Goal: Transaction & Acquisition: Purchase product/service

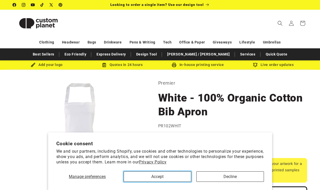
click at [171, 179] on button "Accept" at bounding box center [158, 177] width 68 height 11
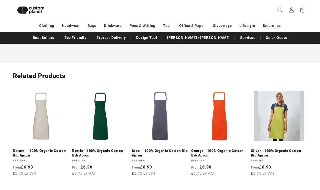
scroll to position [582, 0]
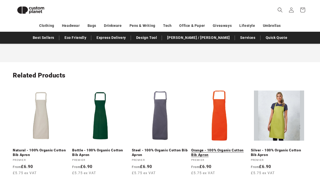
click at [225, 148] on link "Orange - 100% Organic Cotton Bib Apron" at bounding box center [219, 152] width 56 height 9
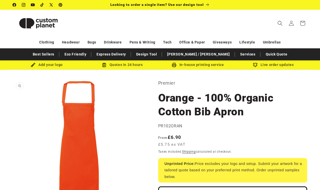
drag, startPoint x: 84, startPoint y: 114, endPoint x: 61, endPoint y: 110, distance: 23.6
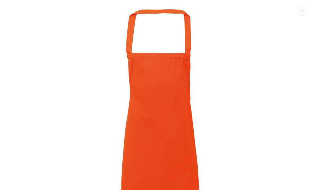
scroll to position [5, 0]
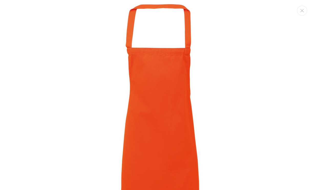
click at [232, 94] on img "Media gallery" at bounding box center [160, 132] width 264 height 264
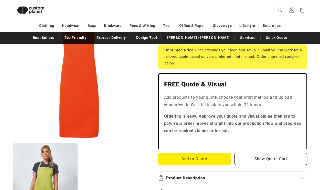
scroll to position [110, 0]
